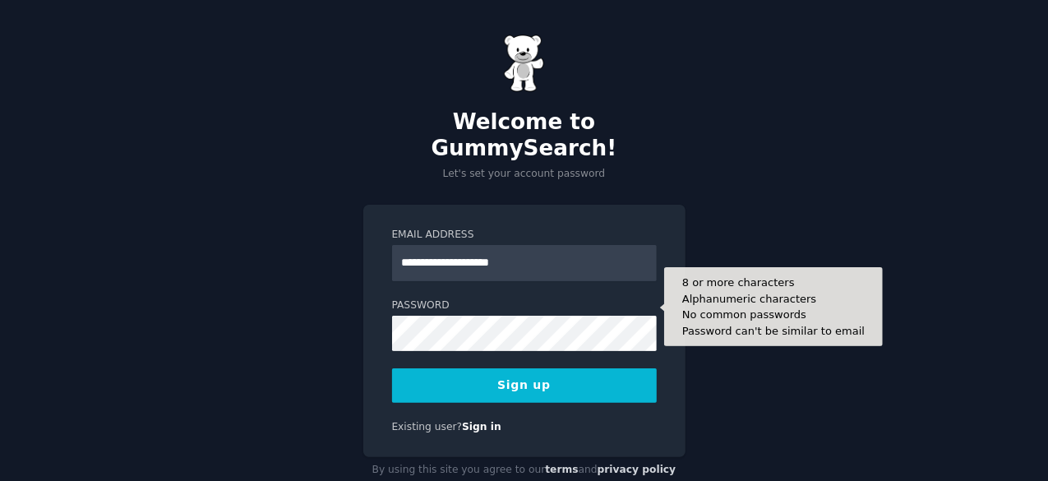
type input "**********"
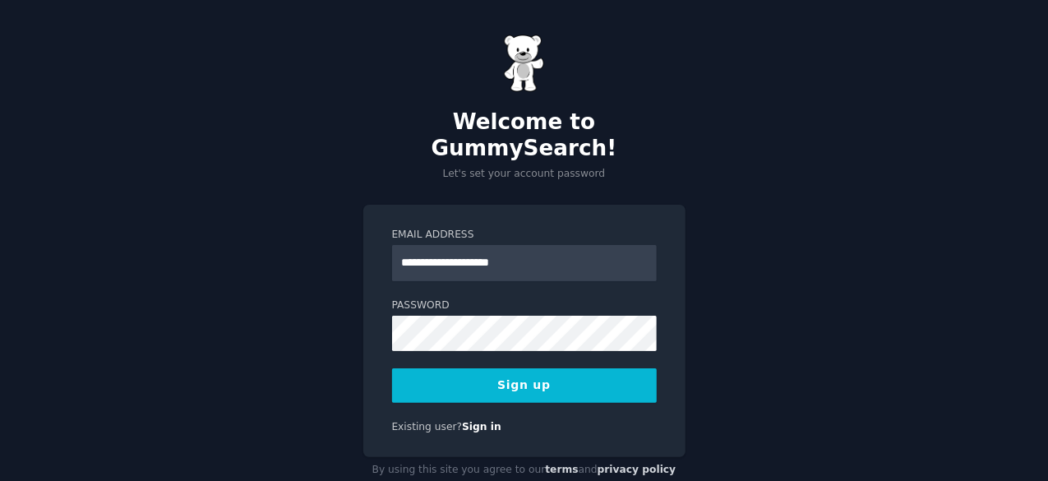
click at [545, 368] on button "Sign up" at bounding box center [524, 385] width 265 height 35
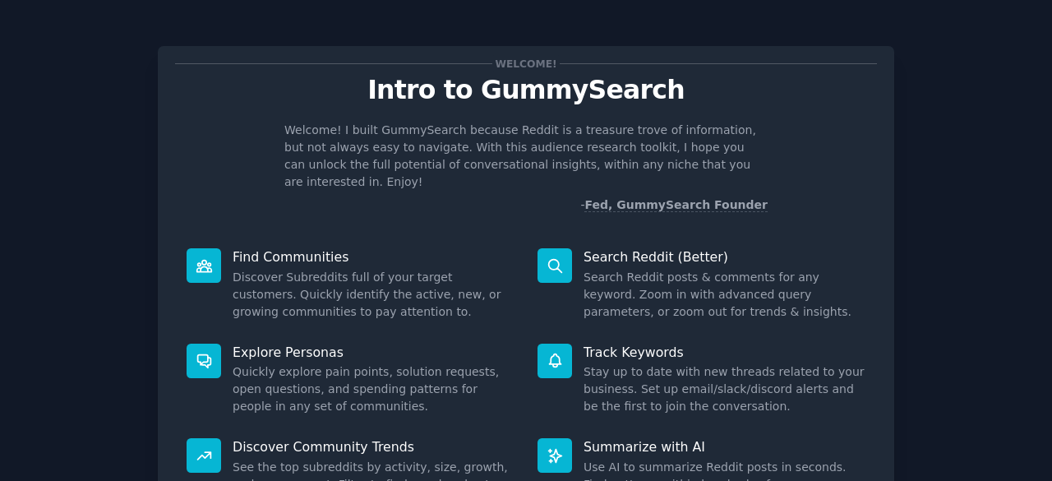
scroll to position [161, 0]
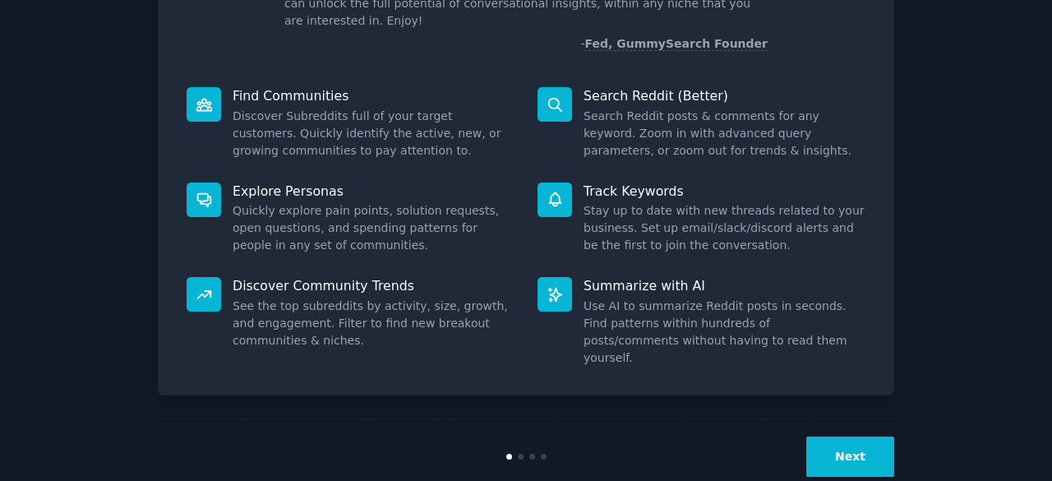
click at [870, 436] on button "Next" at bounding box center [850, 456] width 88 height 40
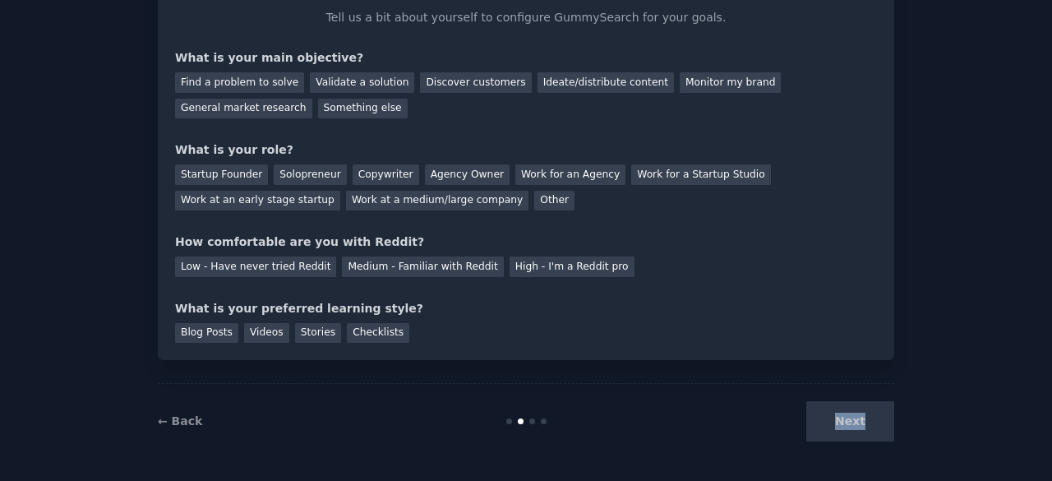
click at [870, 425] on div "Next" at bounding box center [772, 421] width 246 height 40
click at [860, 424] on div "Next" at bounding box center [772, 421] width 246 height 40
click at [311, 330] on div "Stories" at bounding box center [318, 333] width 46 height 21
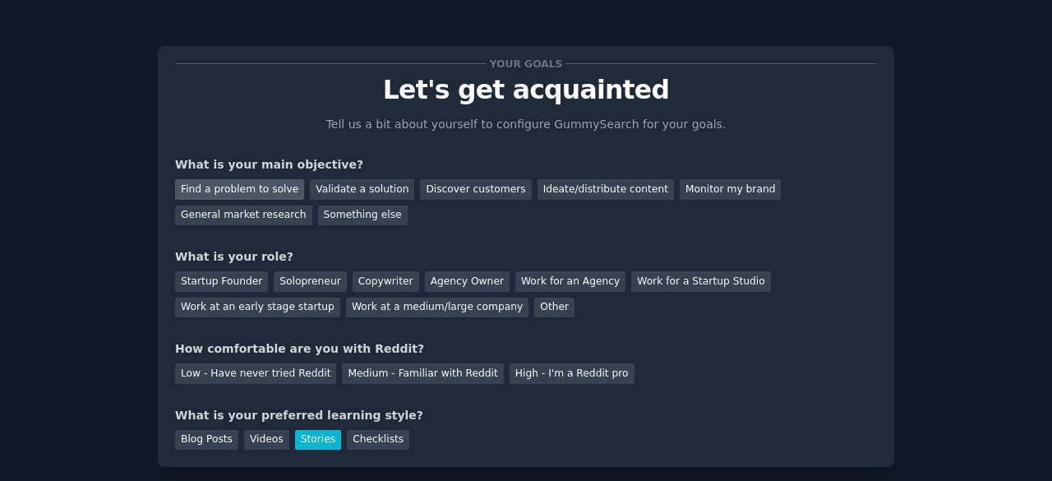
click at [236, 190] on div "Find a problem to solve" at bounding box center [239, 189] width 129 height 21
click at [284, 279] on div "Solopreneur" at bounding box center [310, 281] width 72 height 21
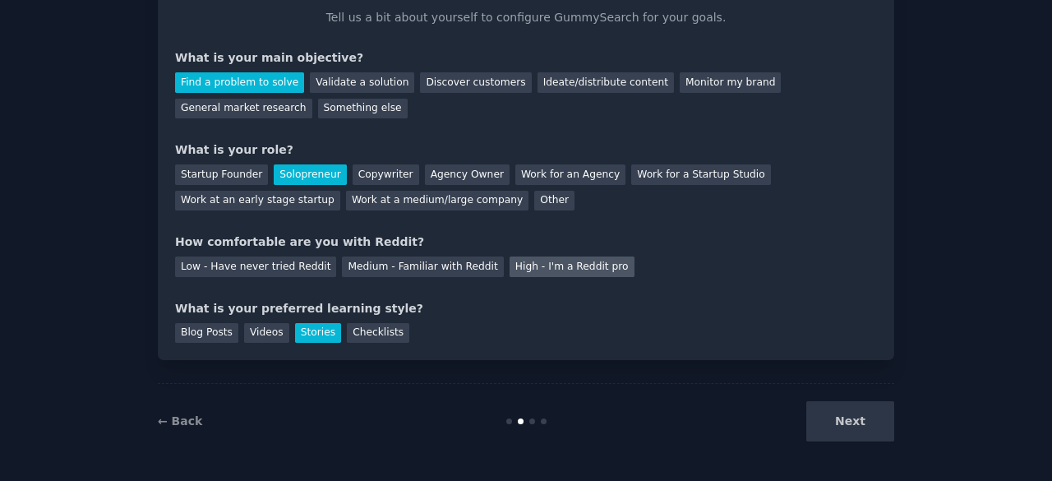
click at [520, 263] on div "High - I'm a Reddit pro" at bounding box center [572, 266] width 125 height 21
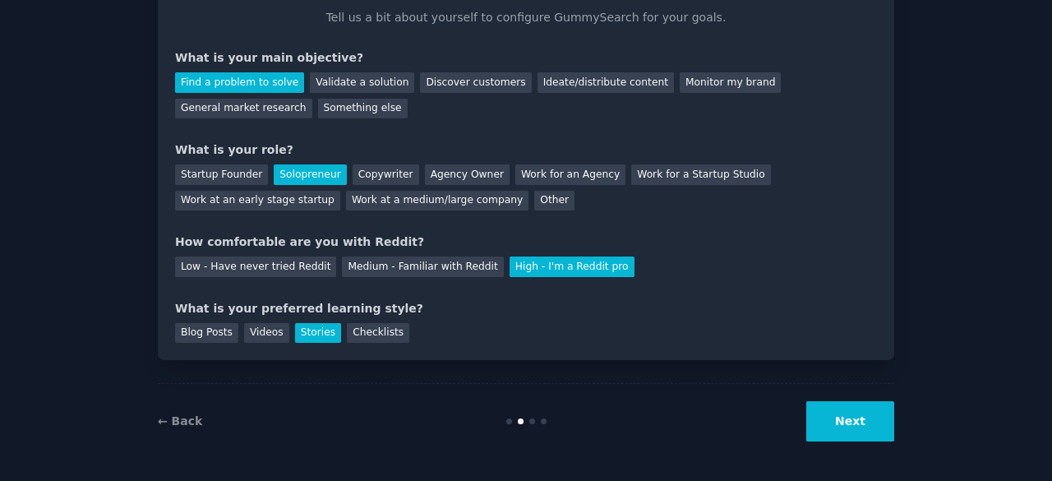
click at [862, 427] on button "Next" at bounding box center [850, 421] width 88 height 40
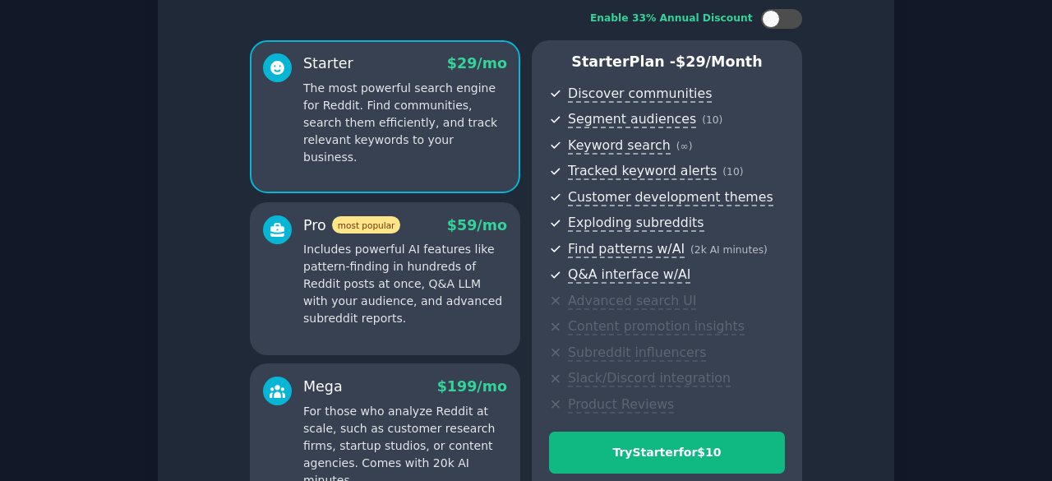
scroll to position [298, 0]
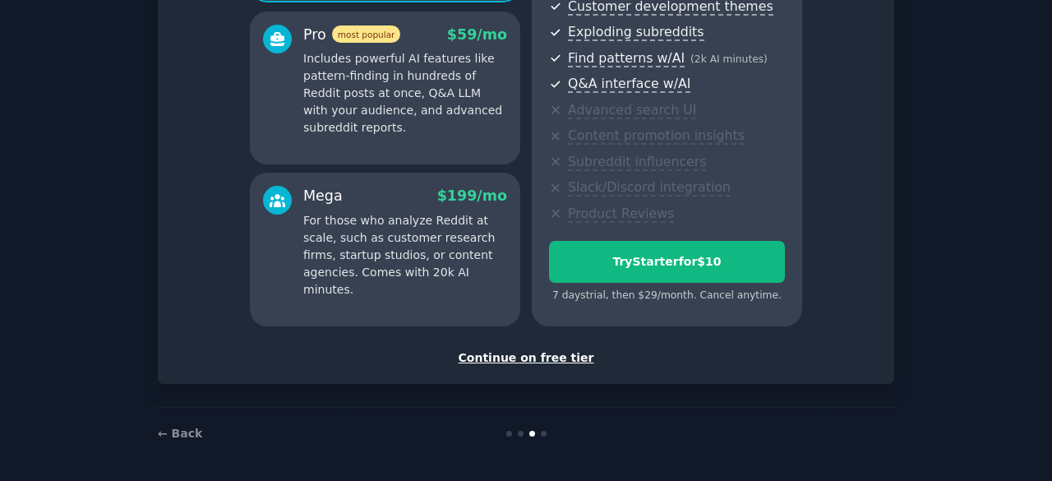
click at [548, 358] on div "Continue on free tier" at bounding box center [526, 357] width 702 height 17
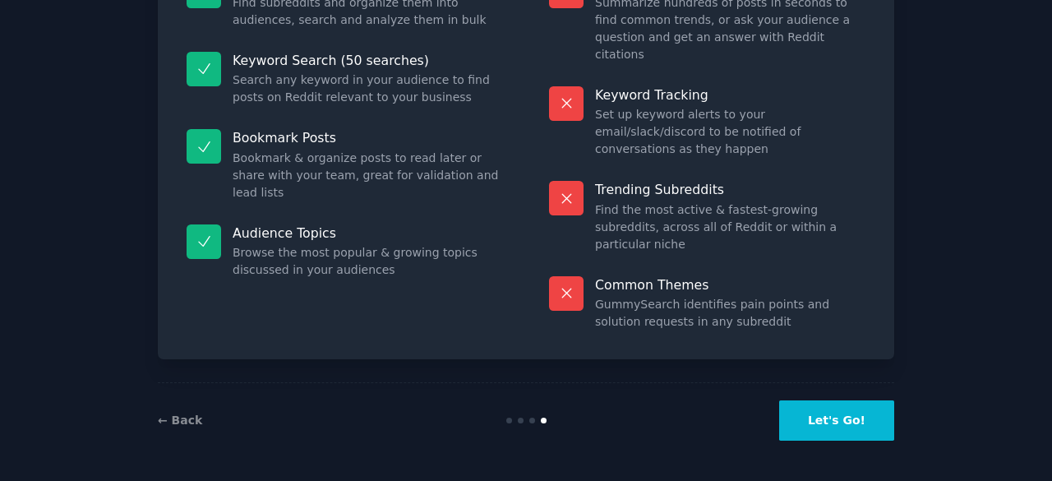
scroll to position [159, 0]
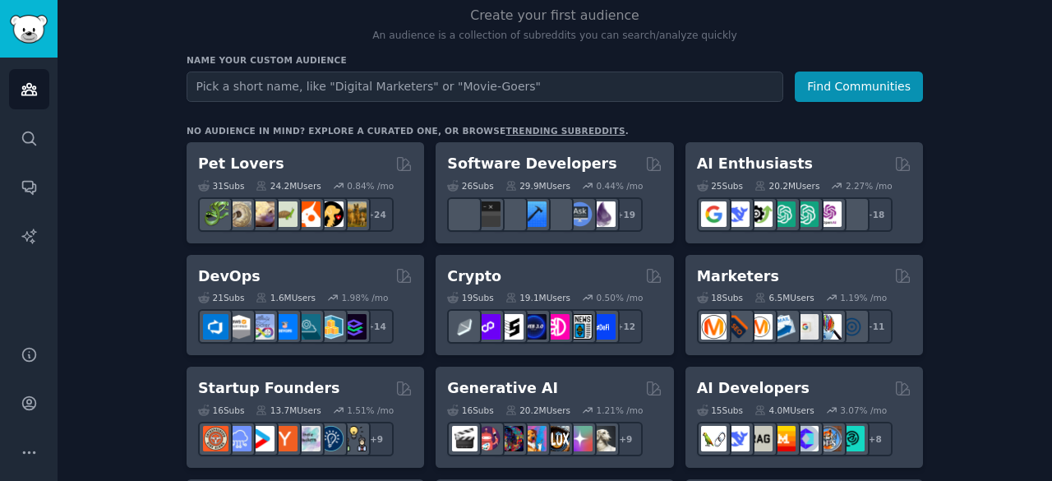
scroll to position [173, 0]
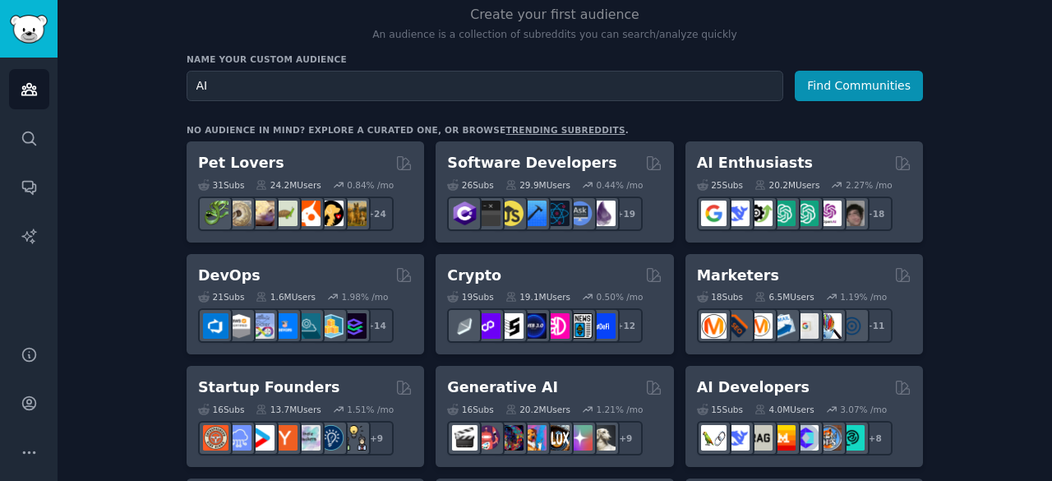
type input "AI"
click at [795, 71] on button "Find Communities" at bounding box center [859, 86] width 128 height 30
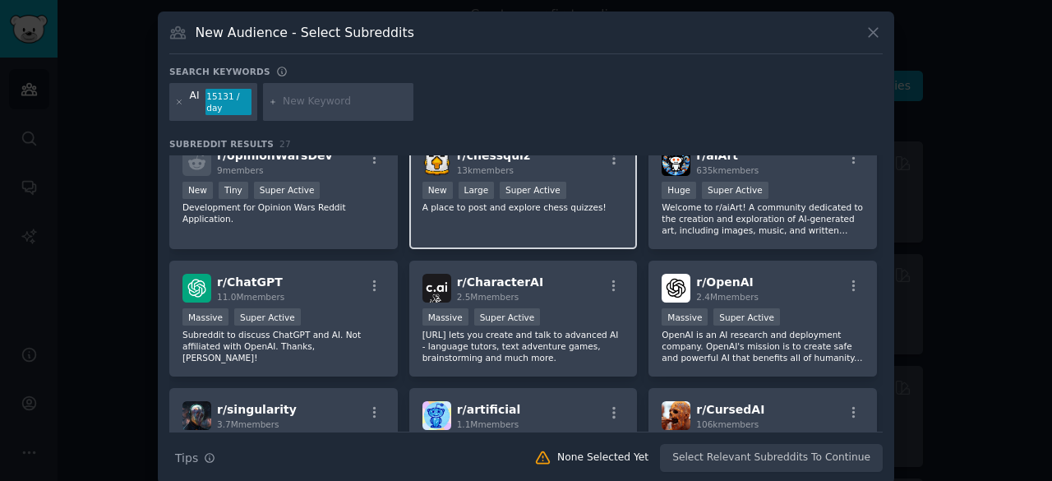
scroll to position [27, 0]
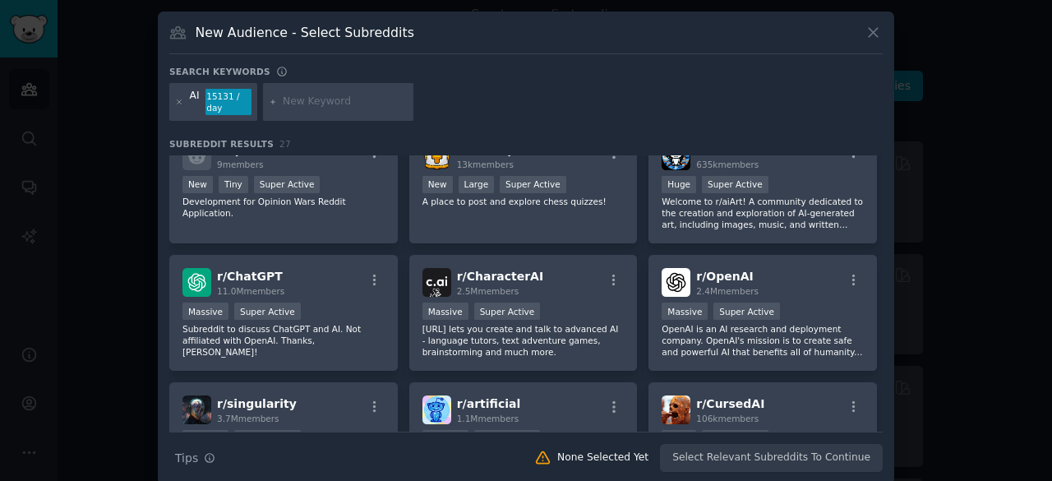
click at [867, 37] on icon at bounding box center [873, 32] width 17 height 17
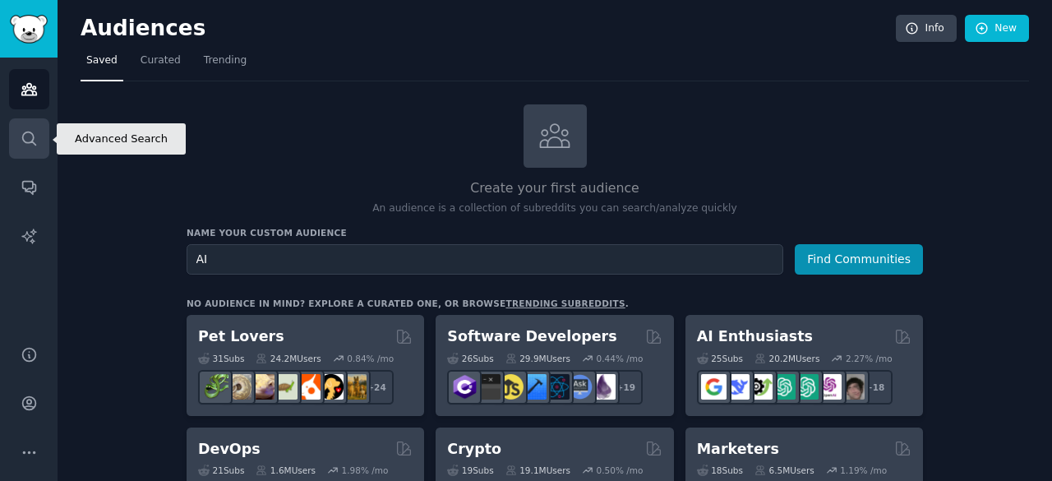
click at [33, 141] on icon "Sidebar" at bounding box center [28, 138] width 13 height 13
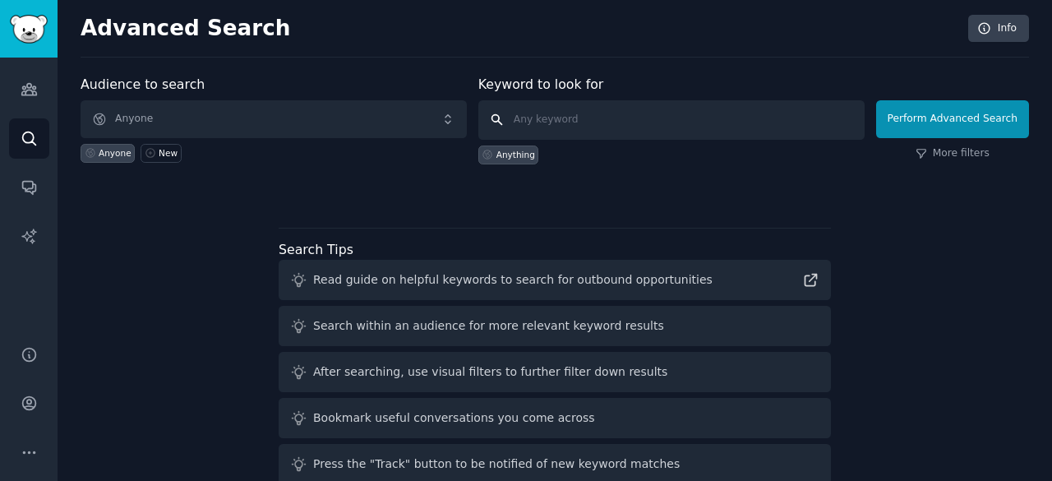
click at [610, 113] on input "text" at bounding box center [671, 119] width 386 height 39
type input "AI"
click button "Perform Advanced Search" at bounding box center [952, 119] width 153 height 38
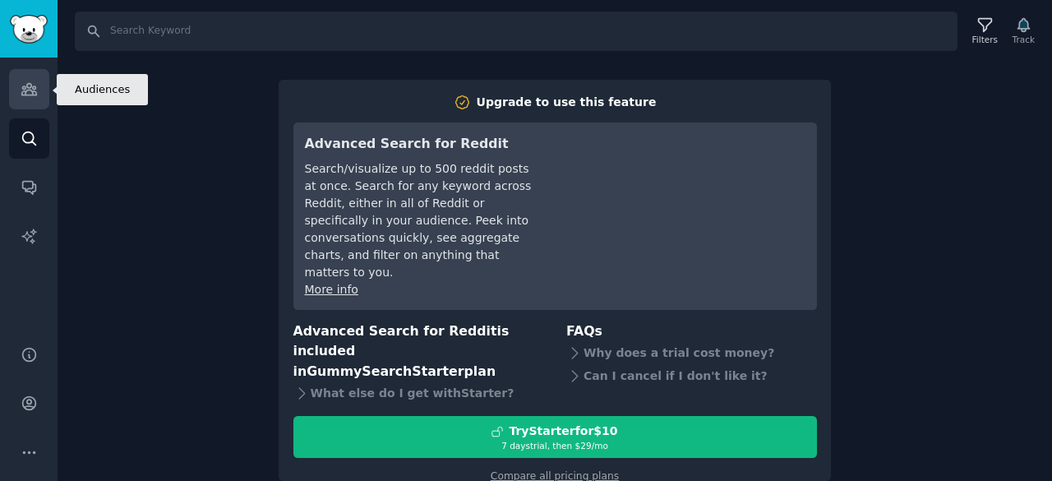
click at [15, 85] on link "Audiences" at bounding box center [29, 89] width 40 height 40
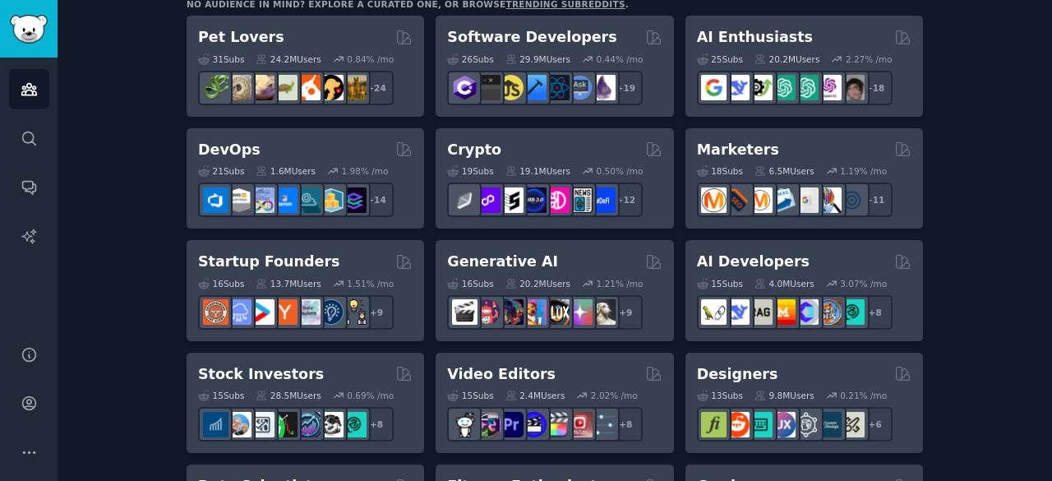
scroll to position [301, 0]
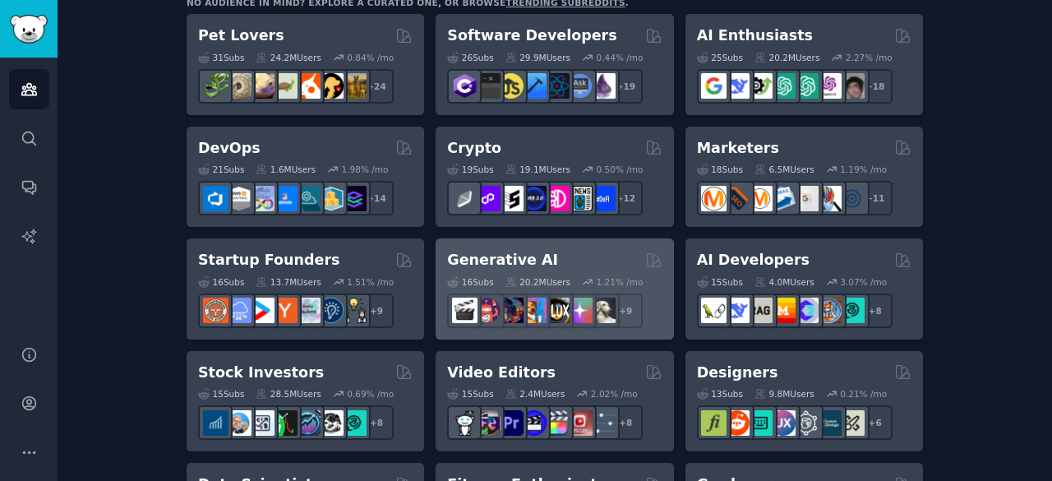
click at [541, 270] on div "16 Sub s 20.2M Users 1.21 % /mo + 9" at bounding box center [554, 299] width 215 height 58
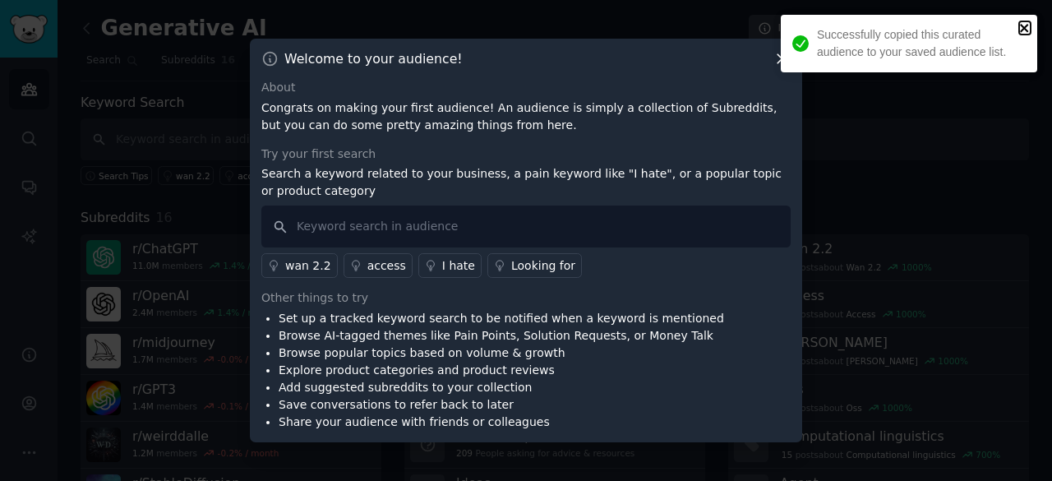
click at [1021, 27] on icon "close" at bounding box center [1025, 27] width 12 height 13
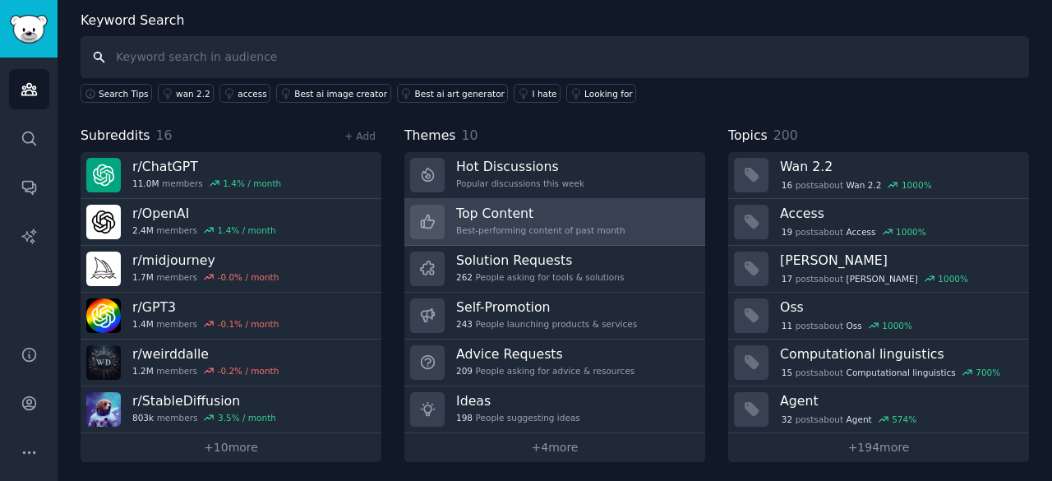
scroll to position [81, 0]
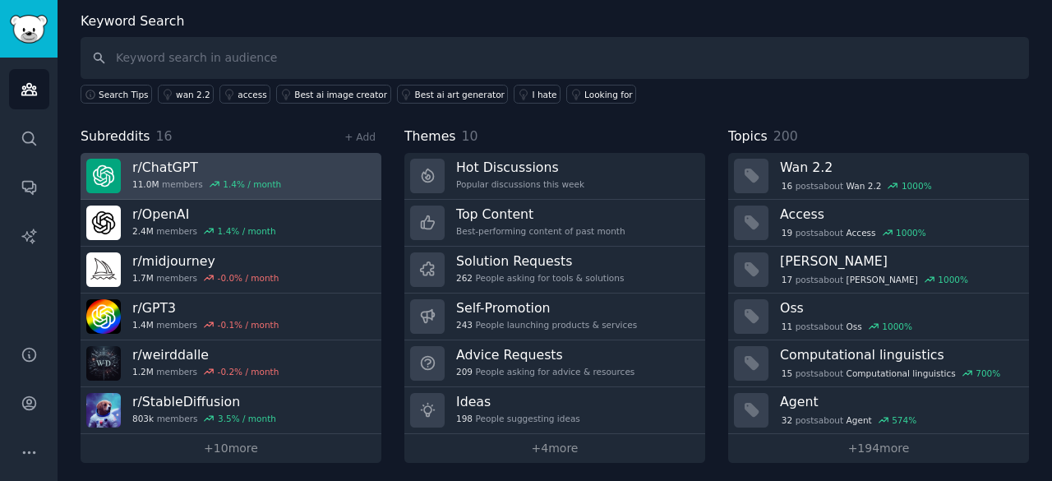
click at [151, 173] on h3 "r/ ChatGPT" at bounding box center [206, 167] width 149 height 17
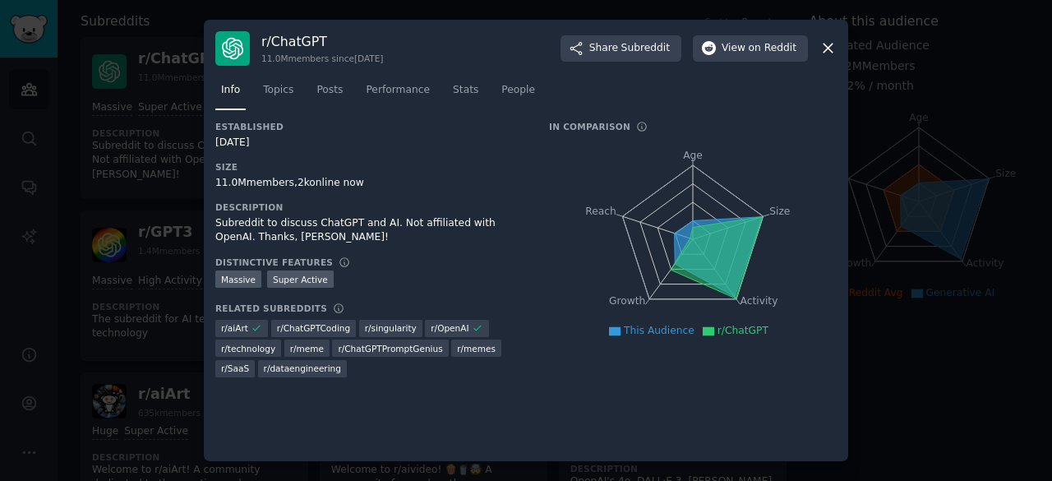
click at [829, 46] on icon at bounding box center [828, 47] width 17 height 17
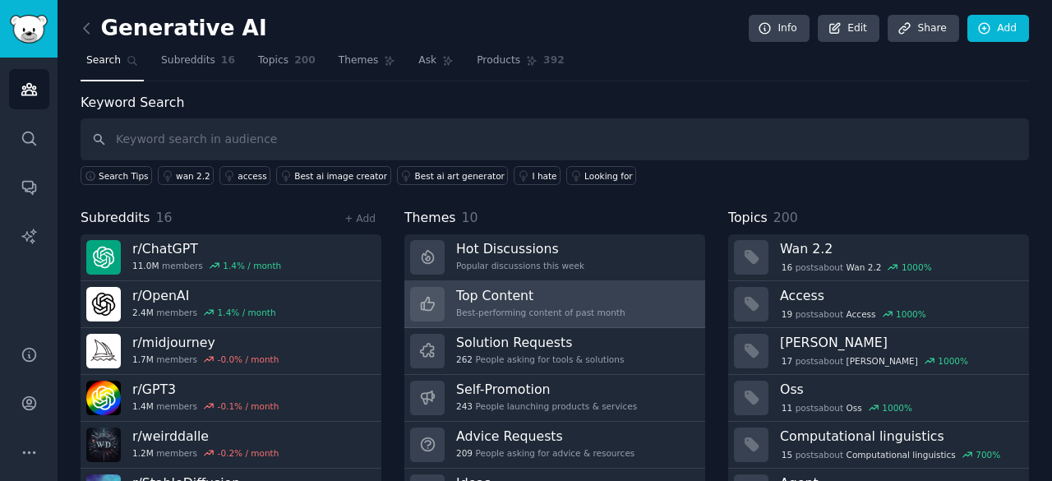
scroll to position [82, 0]
